Goal: Navigation & Orientation: Find specific page/section

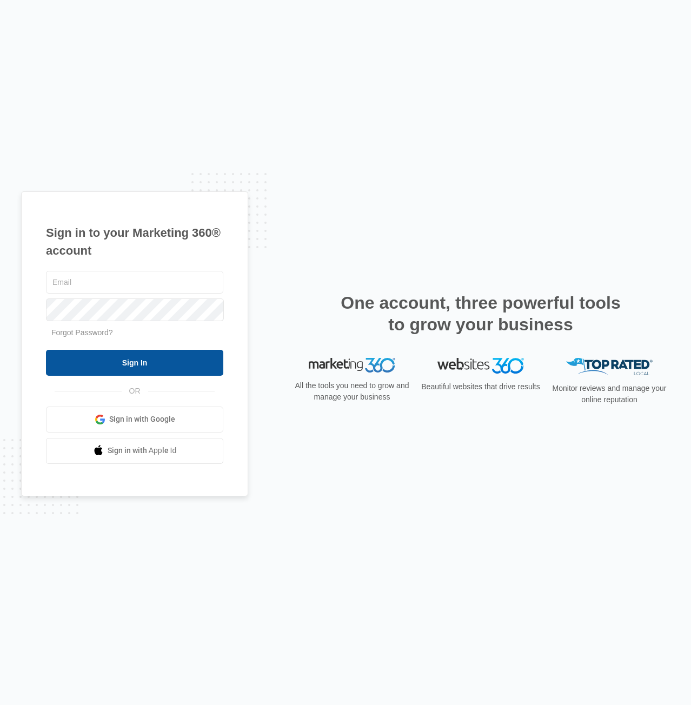
type input "[PERSON_NAME][EMAIL_ADDRESS][PERSON_NAME][DOMAIN_NAME]"
click at [164, 364] on input "Sign In" at bounding box center [134, 363] width 177 height 26
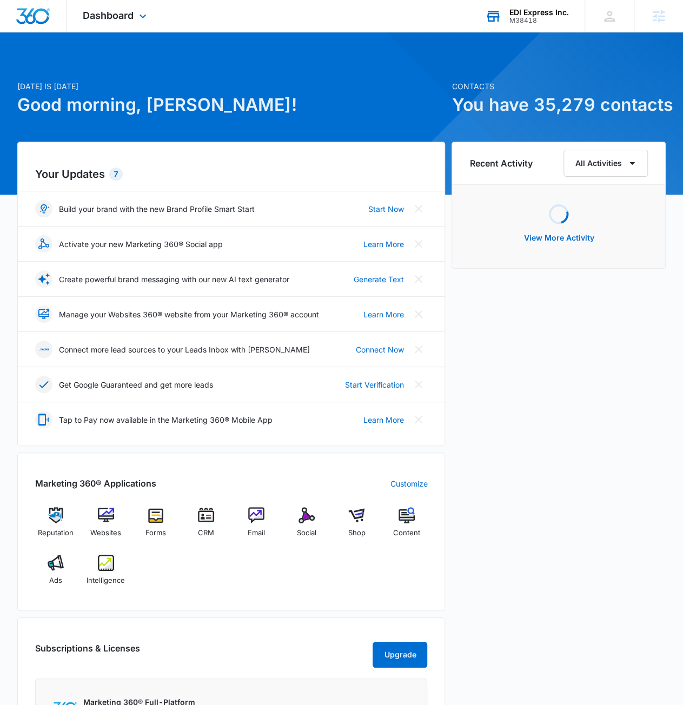
click at [540, 10] on div "EDI Express Inc." at bounding box center [538, 12] width 59 height 9
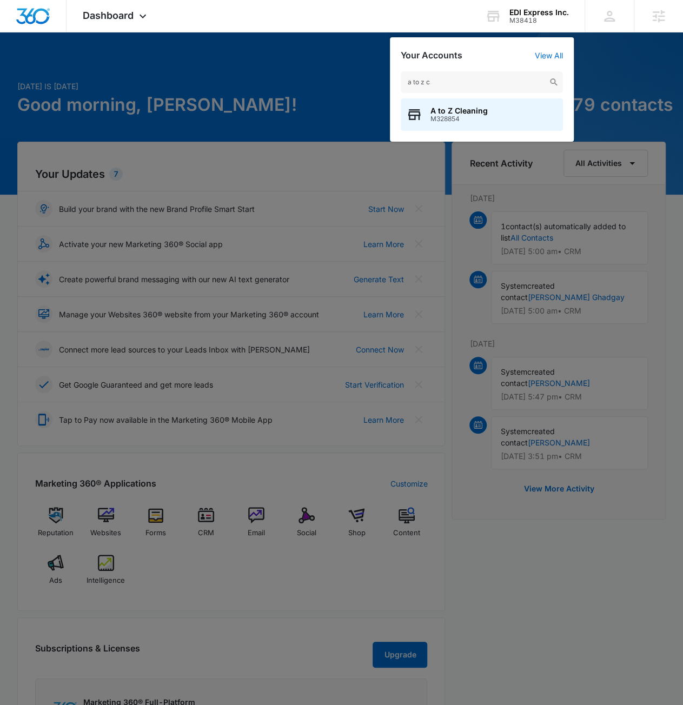
type input "a to z c"
click at [492, 107] on div "A to Z Cleaning M328854" at bounding box center [482, 114] width 162 height 32
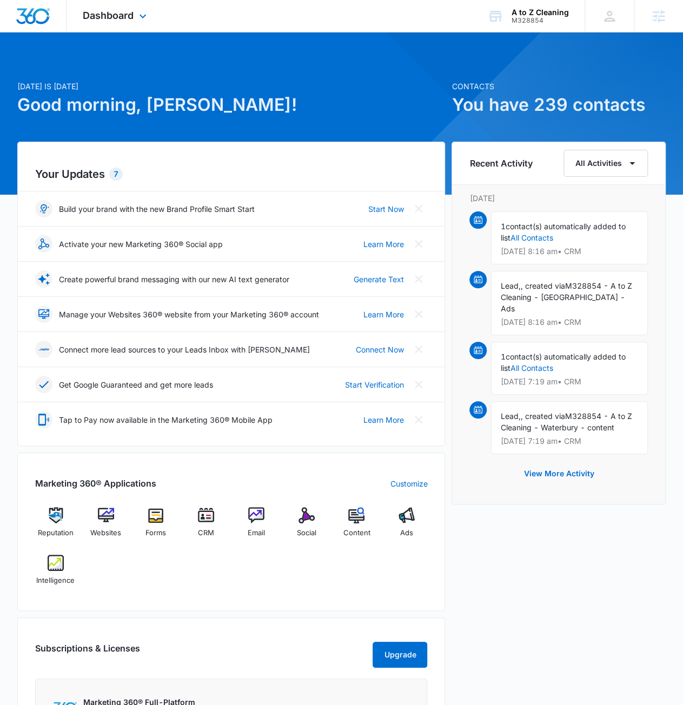
click at [101, 24] on div "Dashboard Apps Reputation Websites Forms CRM Email Social Content Ads Intellige…" at bounding box center [116, 16] width 99 height 32
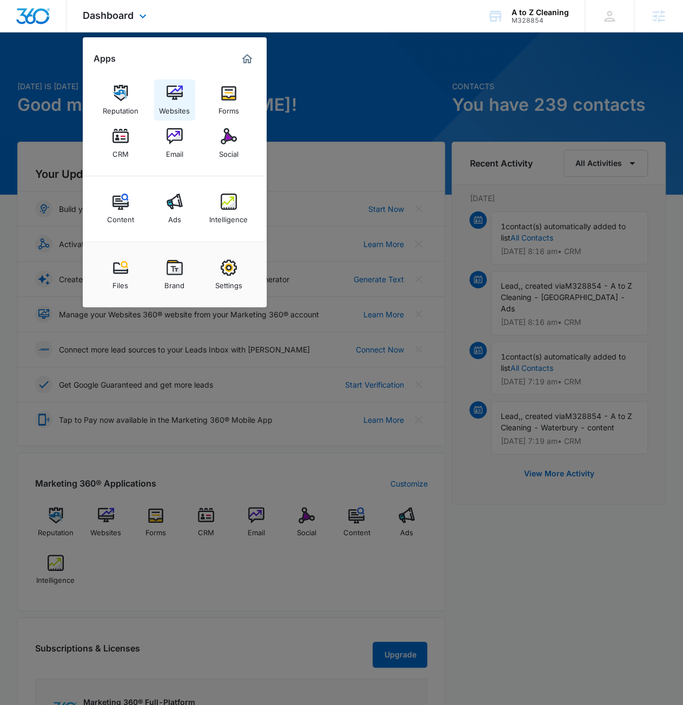
click at [185, 89] on link "Websites" at bounding box center [174, 99] width 41 height 41
